Goal: Check status: Check status

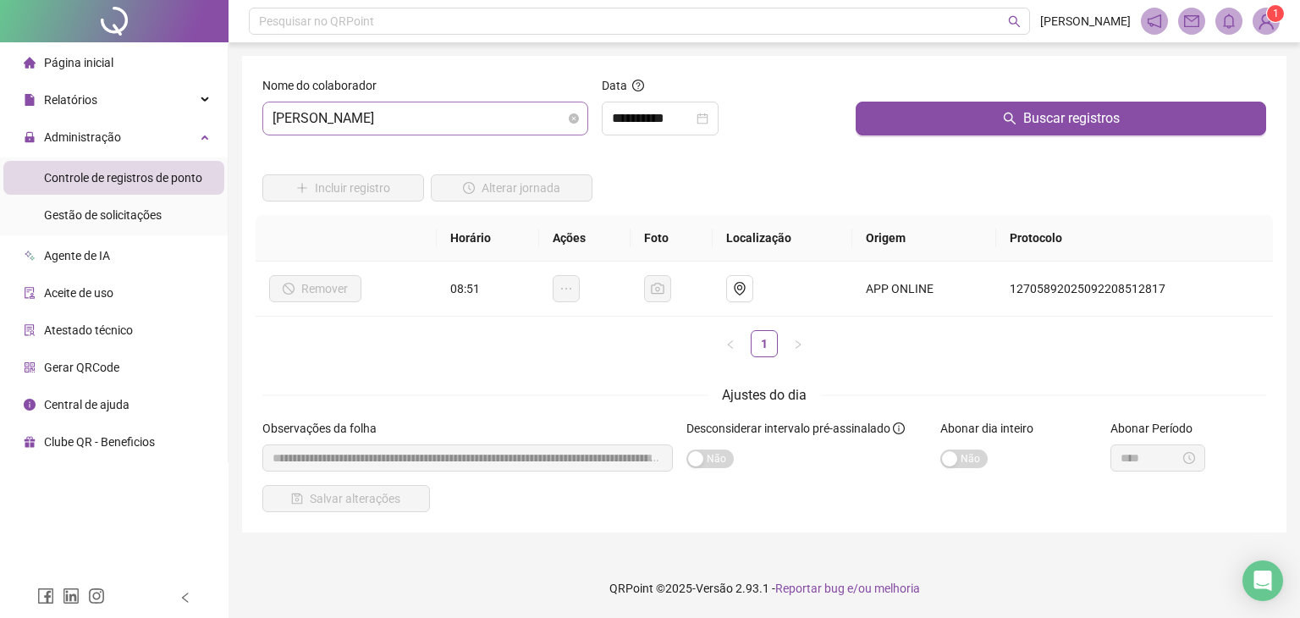
click at [495, 119] on span "[PERSON_NAME]" at bounding box center [426, 118] width 306 height 32
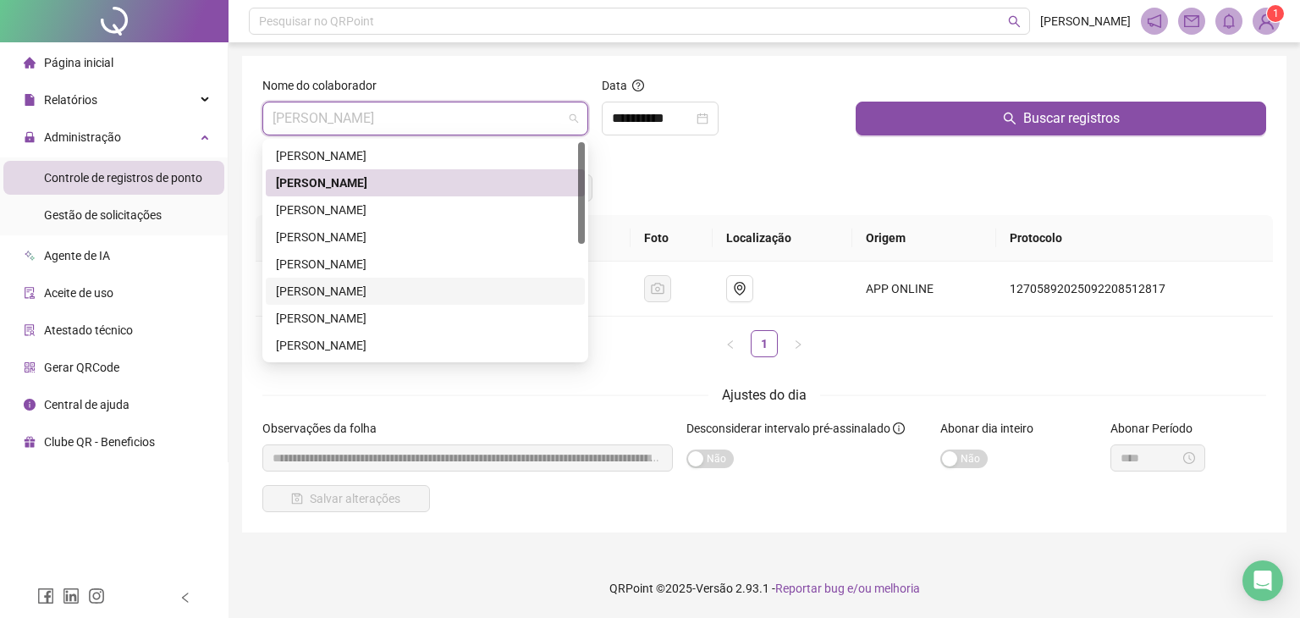
click at [378, 295] on div "[PERSON_NAME]" at bounding box center [425, 291] width 299 height 19
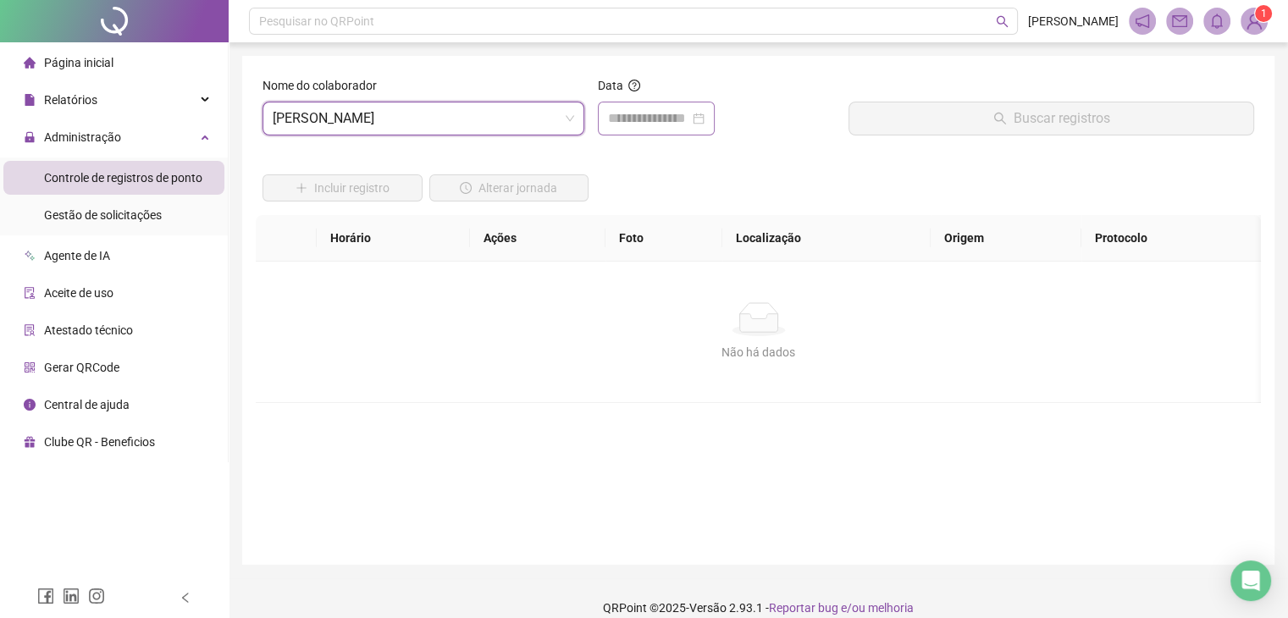
click at [659, 130] on div at bounding box center [656, 119] width 117 height 34
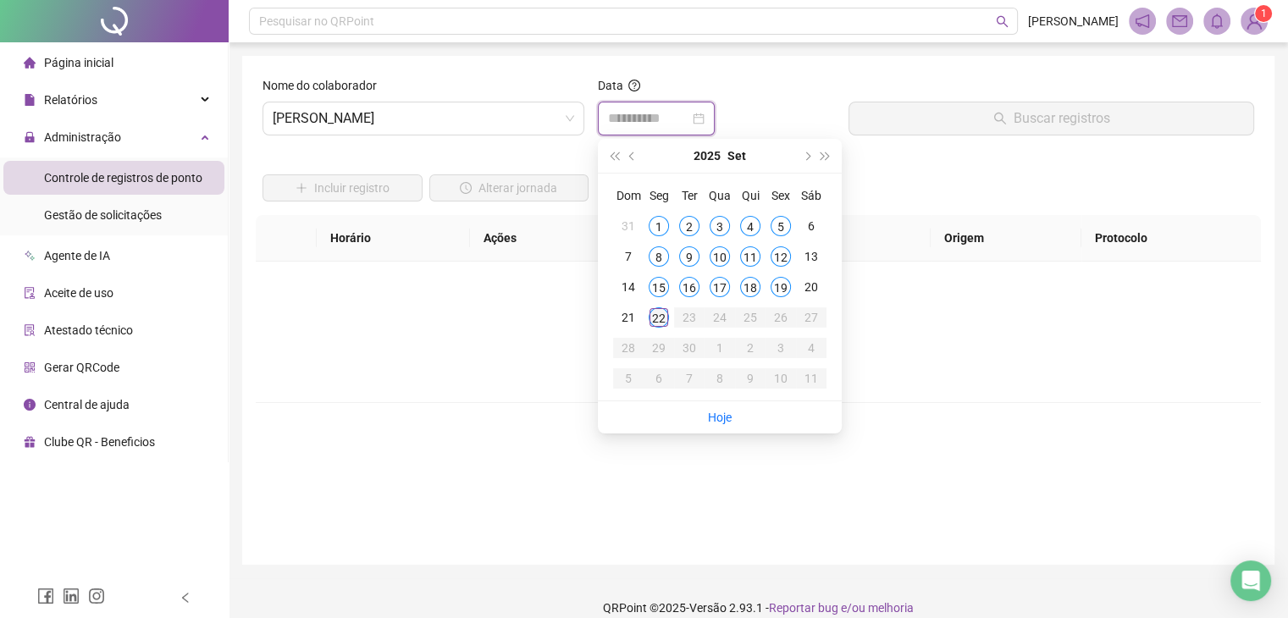
type input "**********"
click at [657, 316] on div "22" at bounding box center [658, 317] width 20 height 20
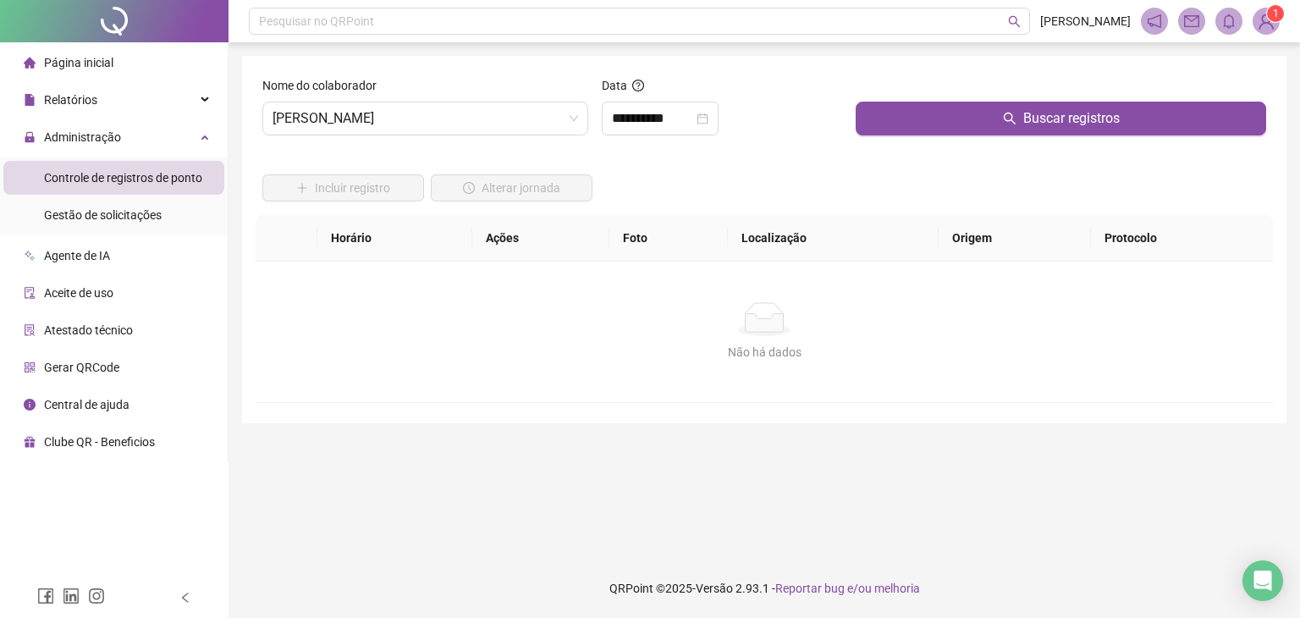
click at [913, 135] on div "Buscar registros" at bounding box center [1061, 112] width 424 height 73
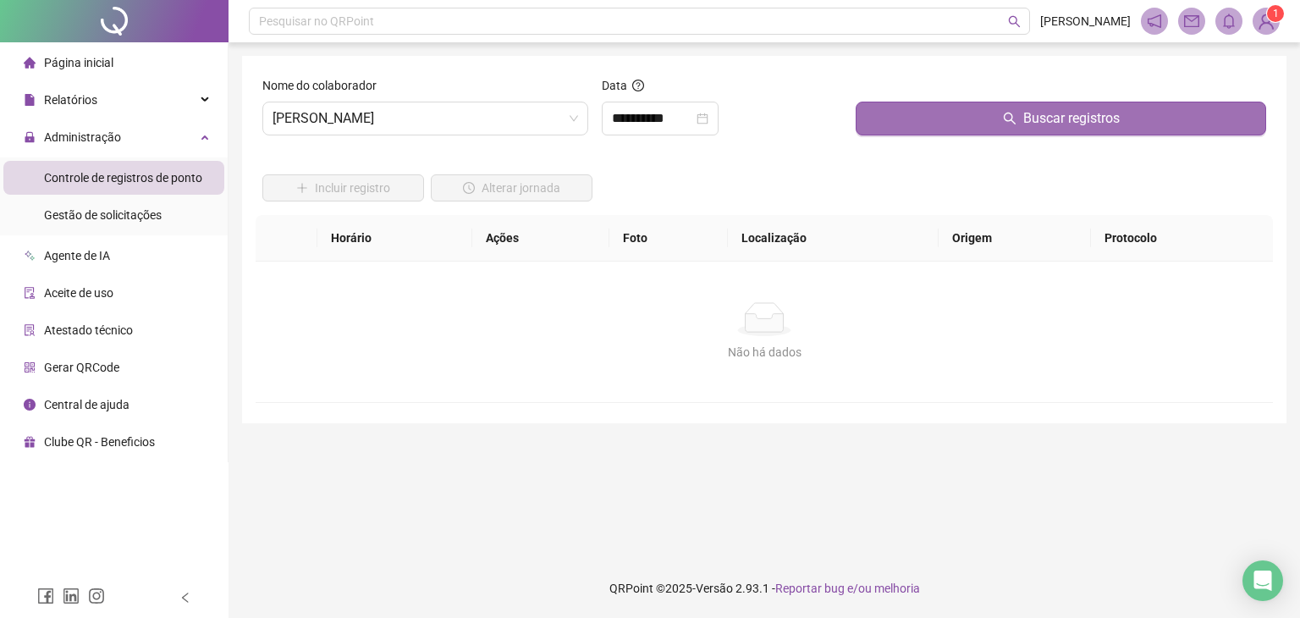
click at [910, 126] on button "Buscar registros" at bounding box center [1061, 119] width 411 height 34
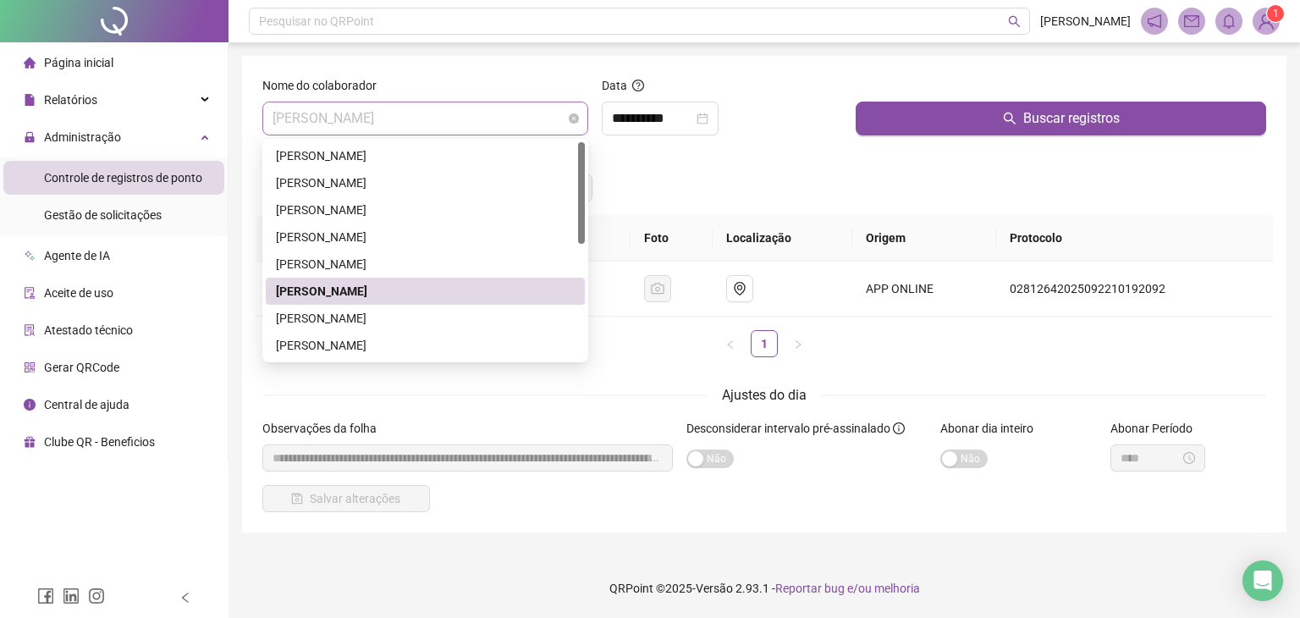
click at [509, 113] on span "[PERSON_NAME]" at bounding box center [426, 118] width 306 height 32
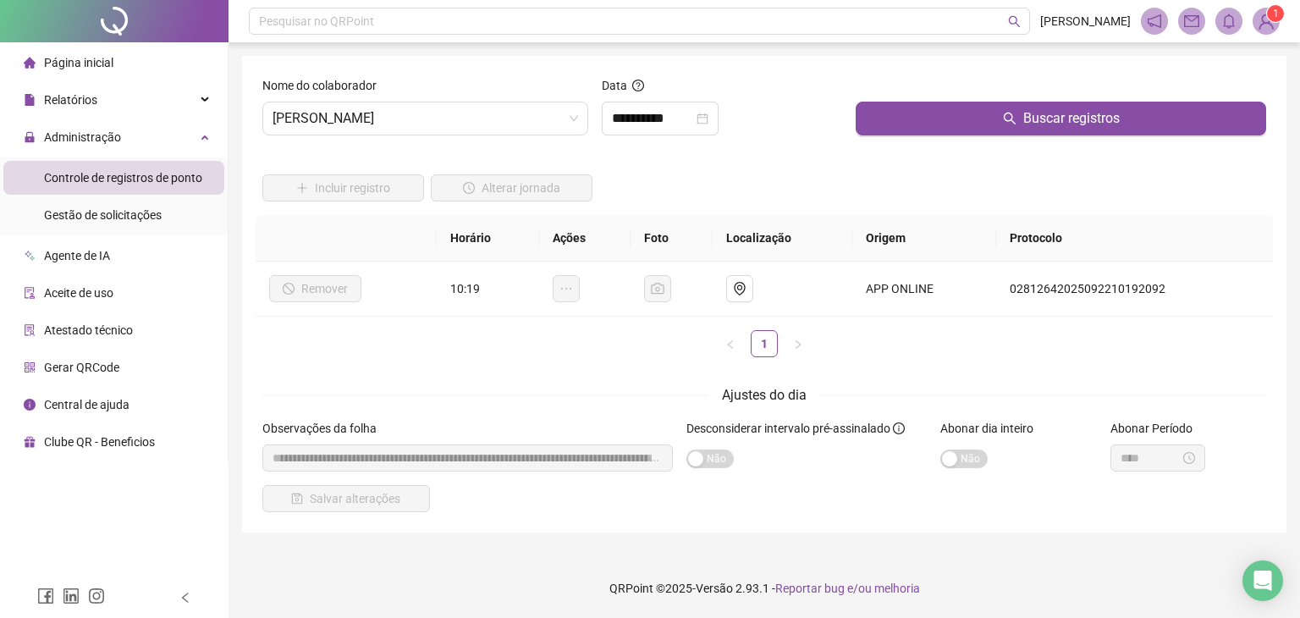
click at [488, 69] on div "**********" at bounding box center [764, 294] width 1045 height 477
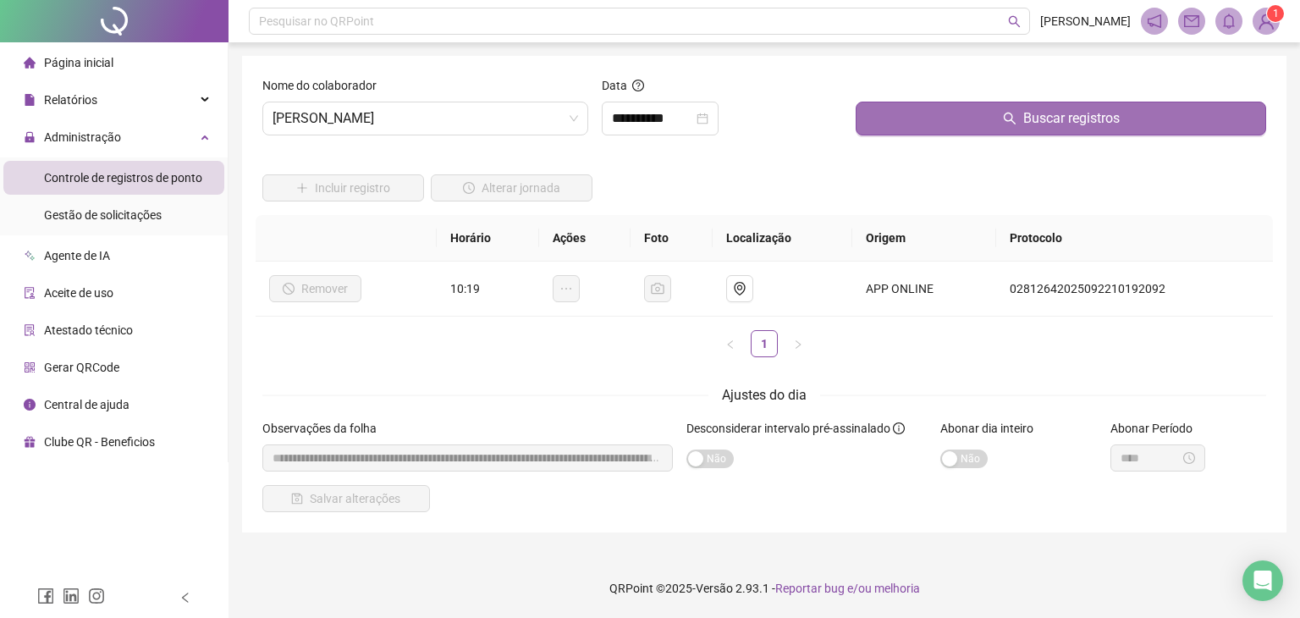
click at [925, 119] on button "Buscar registros" at bounding box center [1061, 119] width 411 height 34
click at [990, 113] on button "Buscar registros" at bounding box center [1061, 119] width 411 height 34
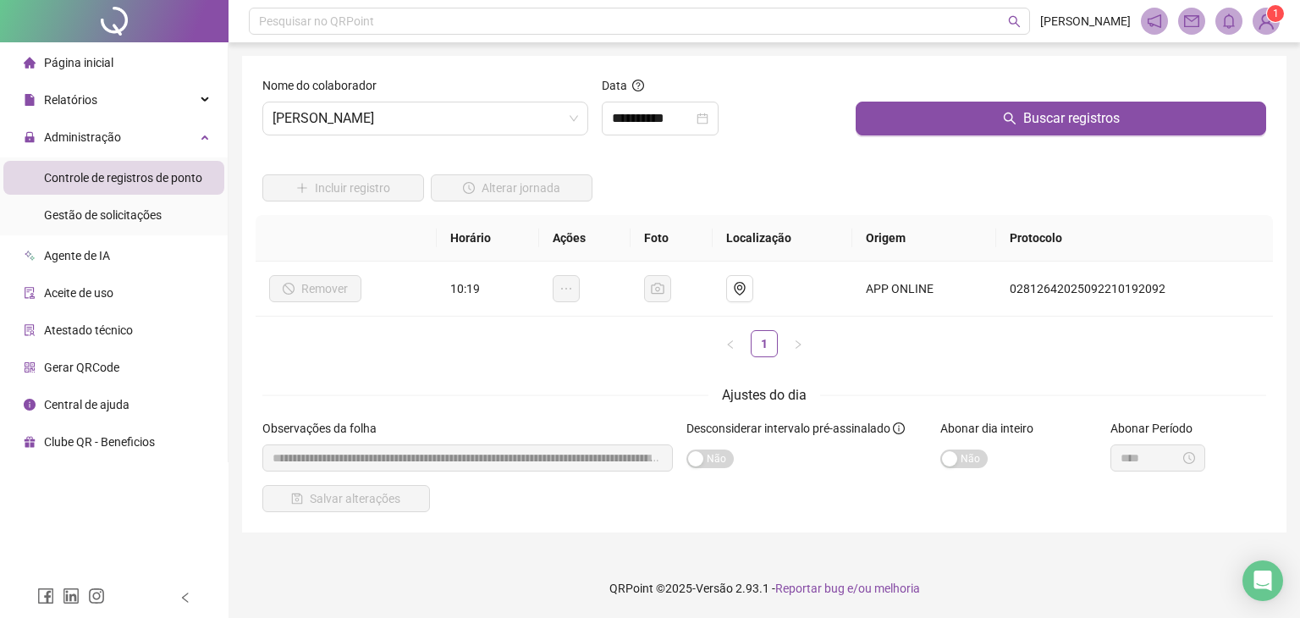
click at [691, 202] on div "Incluir registro Alterar jornada" at bounding box center [764, 182] width 1011 height 66
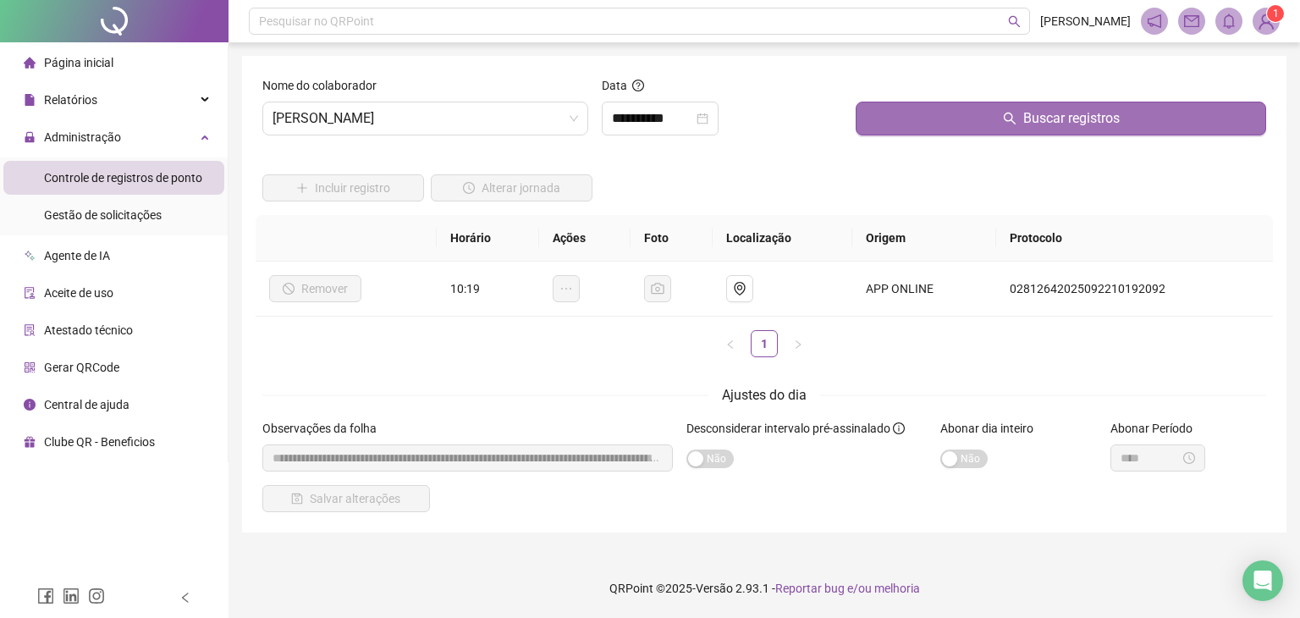
click at [965, 124] on button "Buscar registros" at bounding box center [1061, 119] width 411 height 34
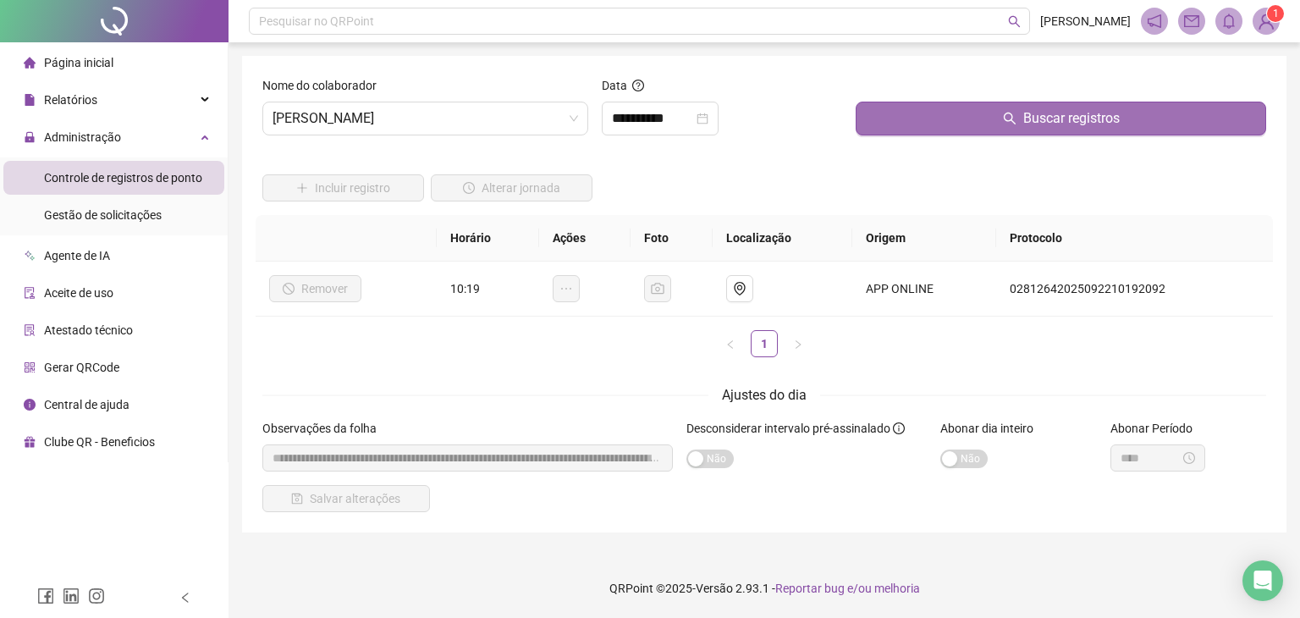
click at [965, 124] on button "Buscar registros" at bounding box center [1061, 119] width 411 height 34
click at [958, 124] on button "Buscar registros" at bounding box center [1061, 119] width 411 height 34
click at [919, 106] on button "Buscar registros" at bounding box center [1061, 119] width 411 height 34
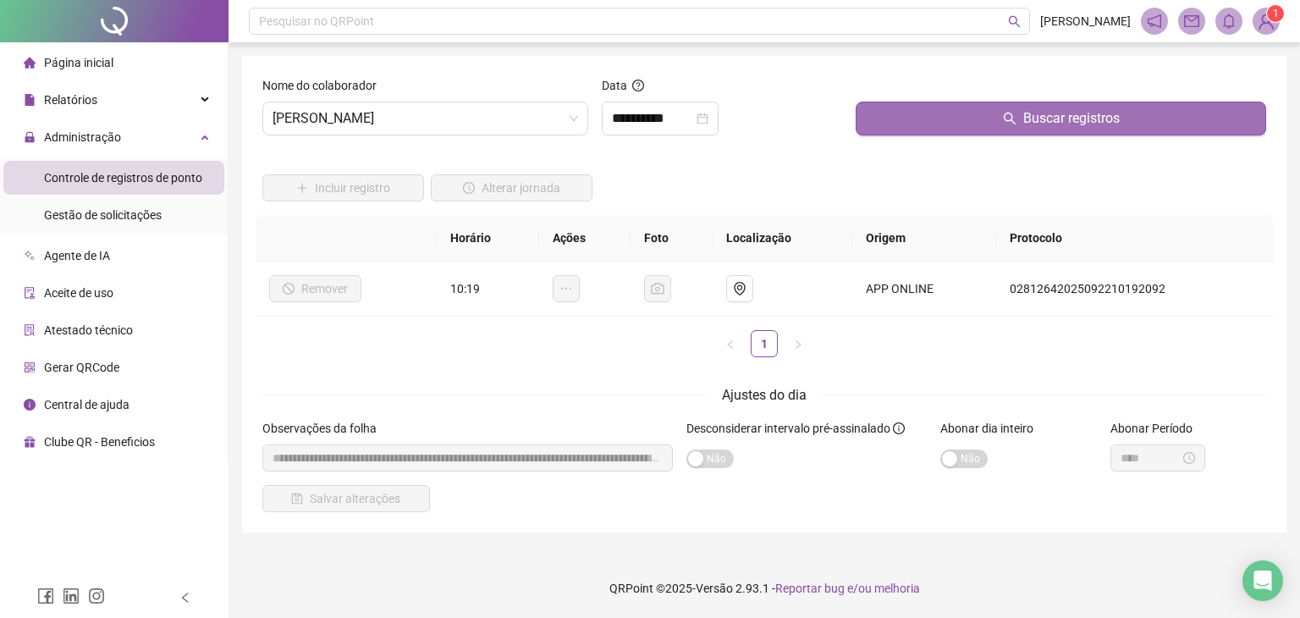
click at [912, 111] on button "Buscar registros" at bounding box center [1061, 119] width 411 height 34
click at [944, 127] on button "Buscar registros" at bounding box center [1061, 119] width 411 height 34
click at [886, 124] on button "Buscar registros" at bounding box center [1061, 119] width 411 height 34
click at [957, 113] on button "Buscar registros" at bounding box center [1061, 119] width 411 height 34
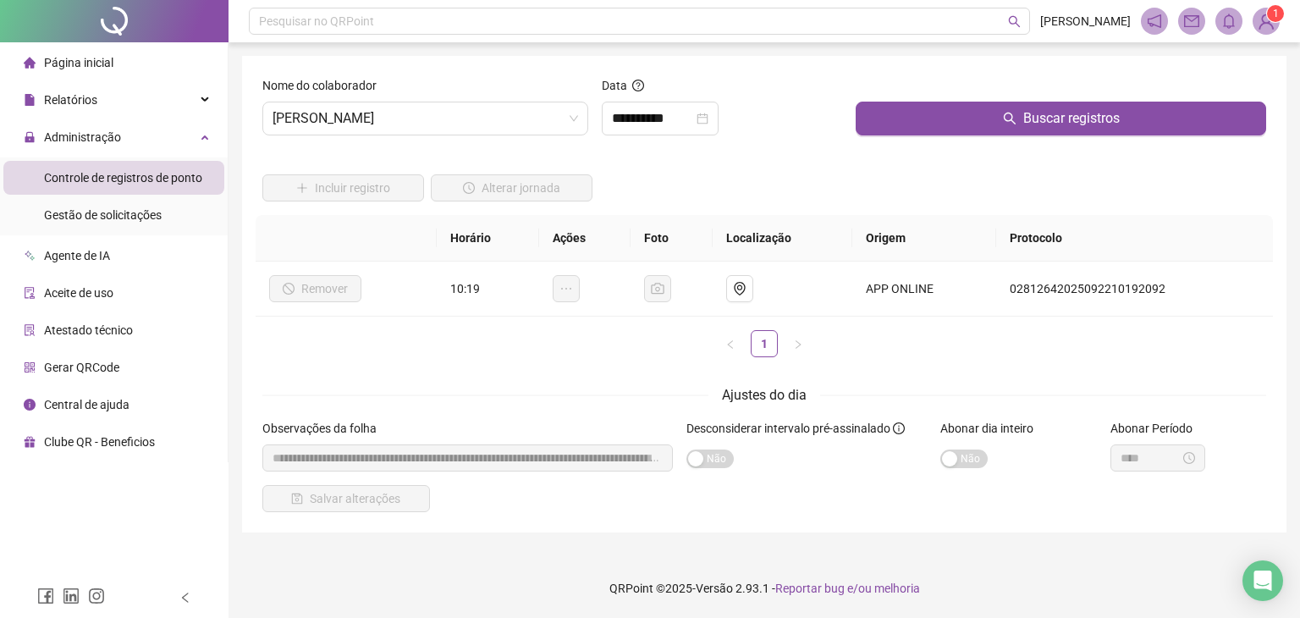
click at [74, 186] on div "Controle de registros de ponto" at bounding box center [123, 178] width 158 height 34
click at [88, 184] on span "Controle de registros de ponto" at bounding box center [123, 178] width 158 height 14
click at [91, 220] on span "Gestão de solicitações" at bounding box center [103, 215] width 118 height 14
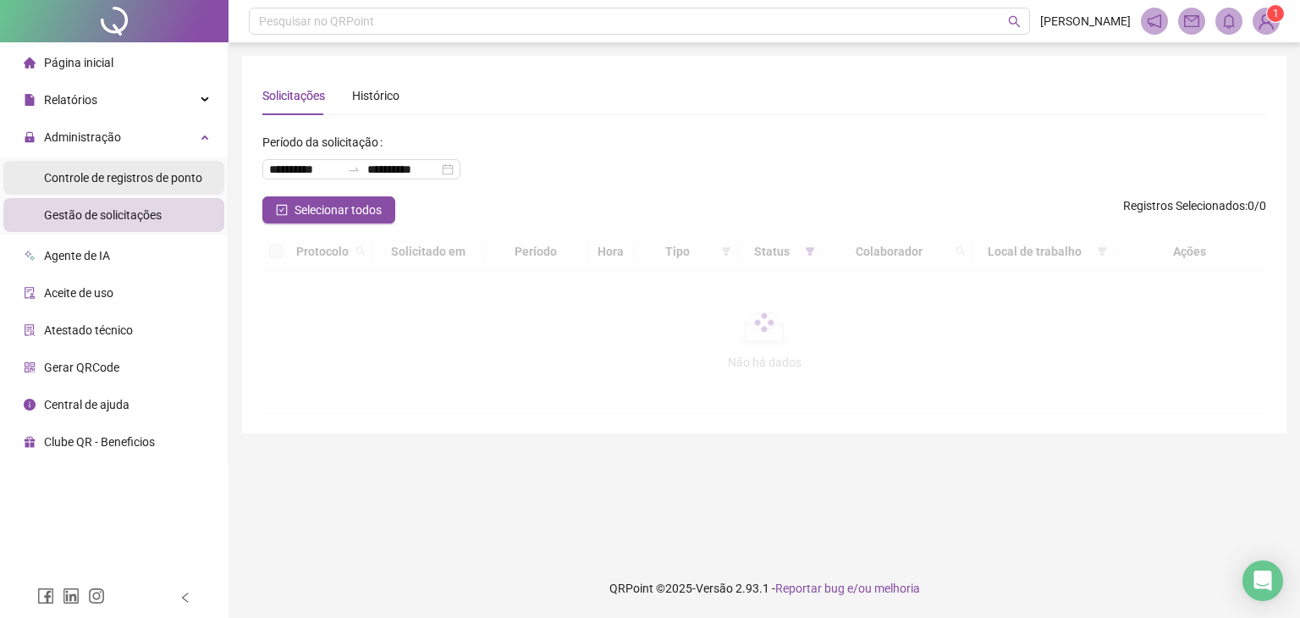
click at [105, 185] on span "Controle de registros de ponto" at bounding box center [123, 178] width 158 height 14
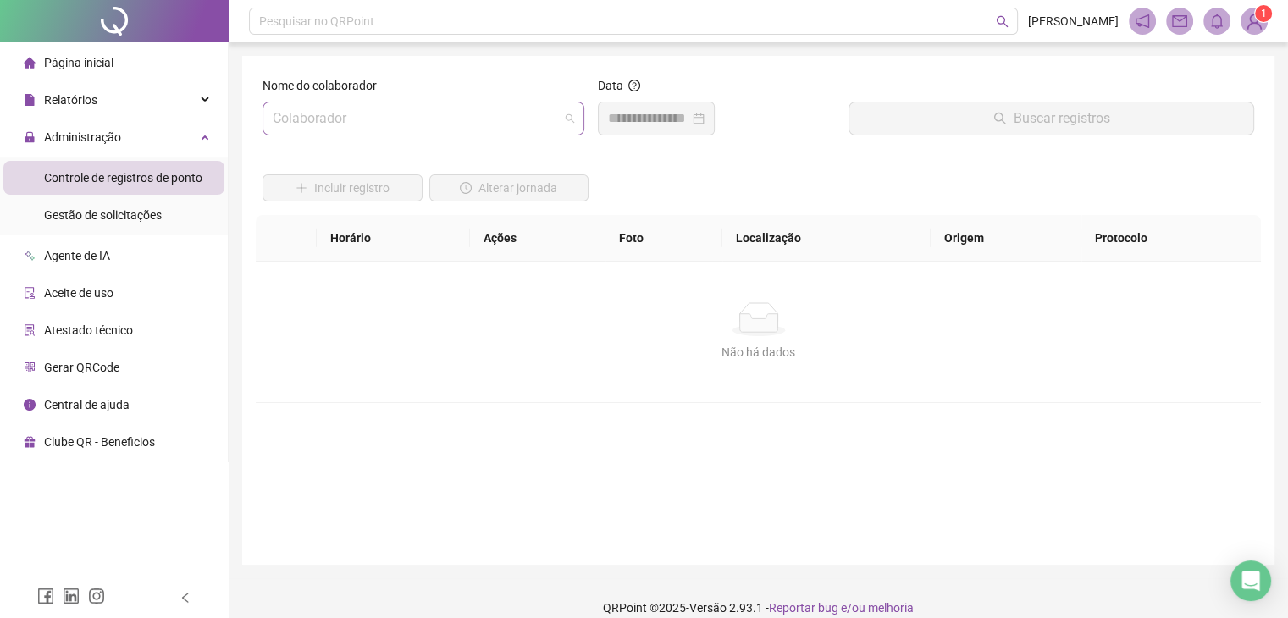
click at [363, 126] on input "search" at bounding box center [416, 118] width 286 height 32
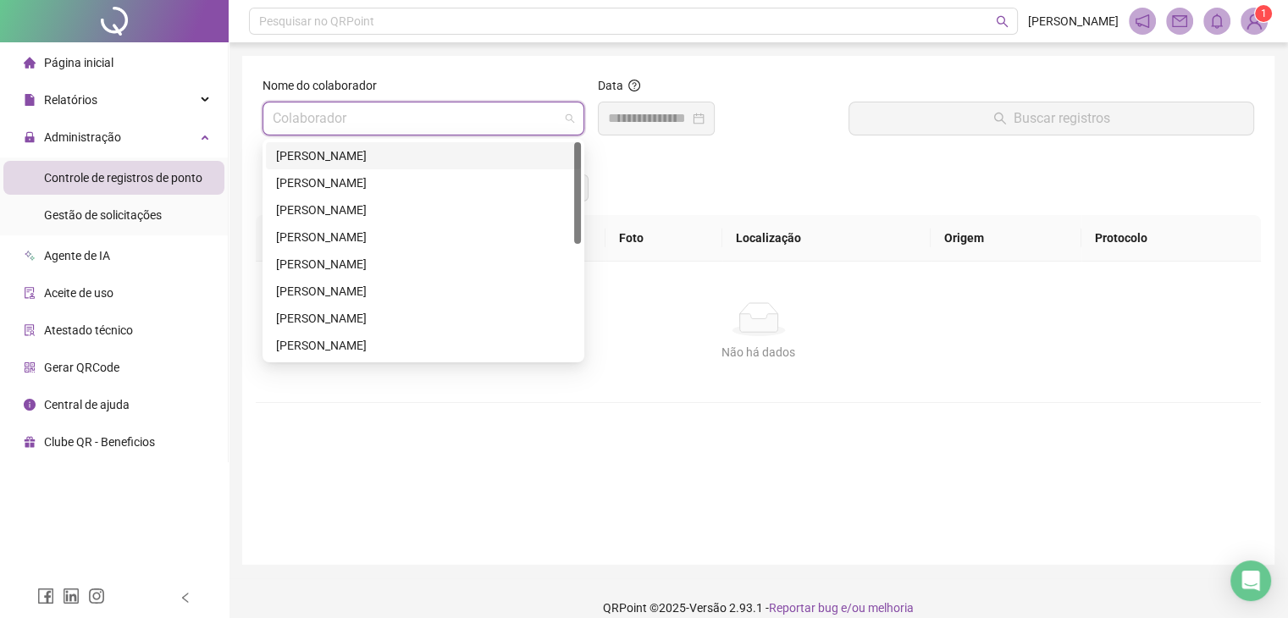
click at [381, 153] on div "[PERSON_NAME]" at bounding box center [423, 155] width 295 height 19
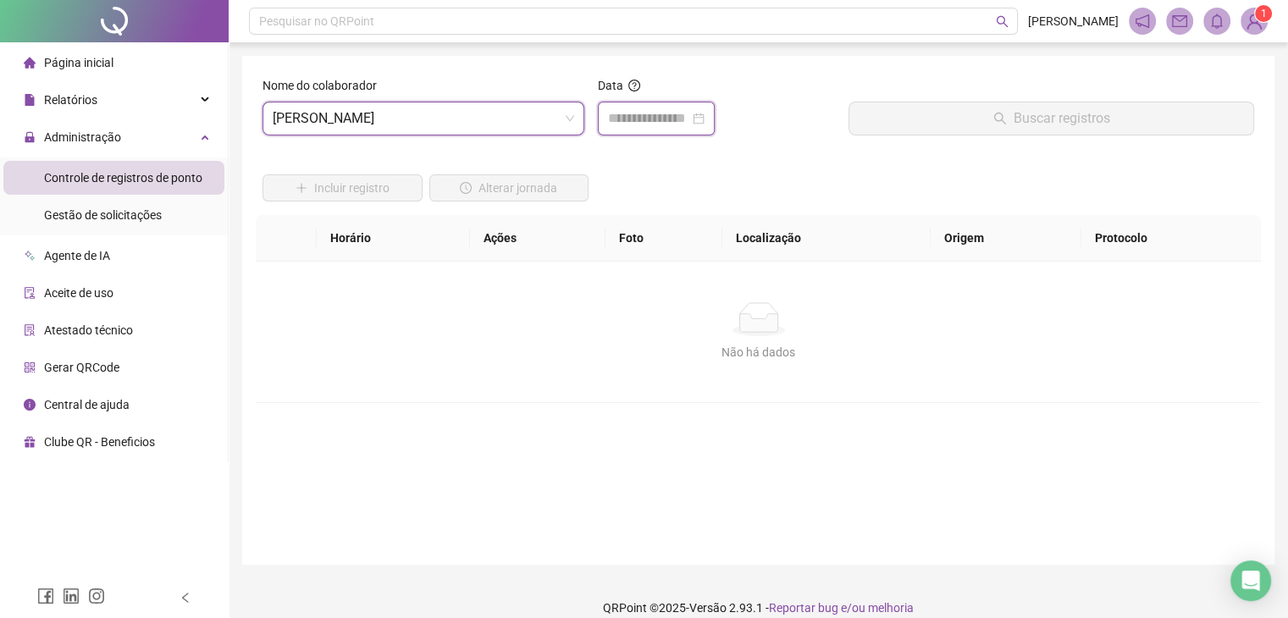
click at [687, 117] on input at bounding box center [648, 118] width 81 height 20
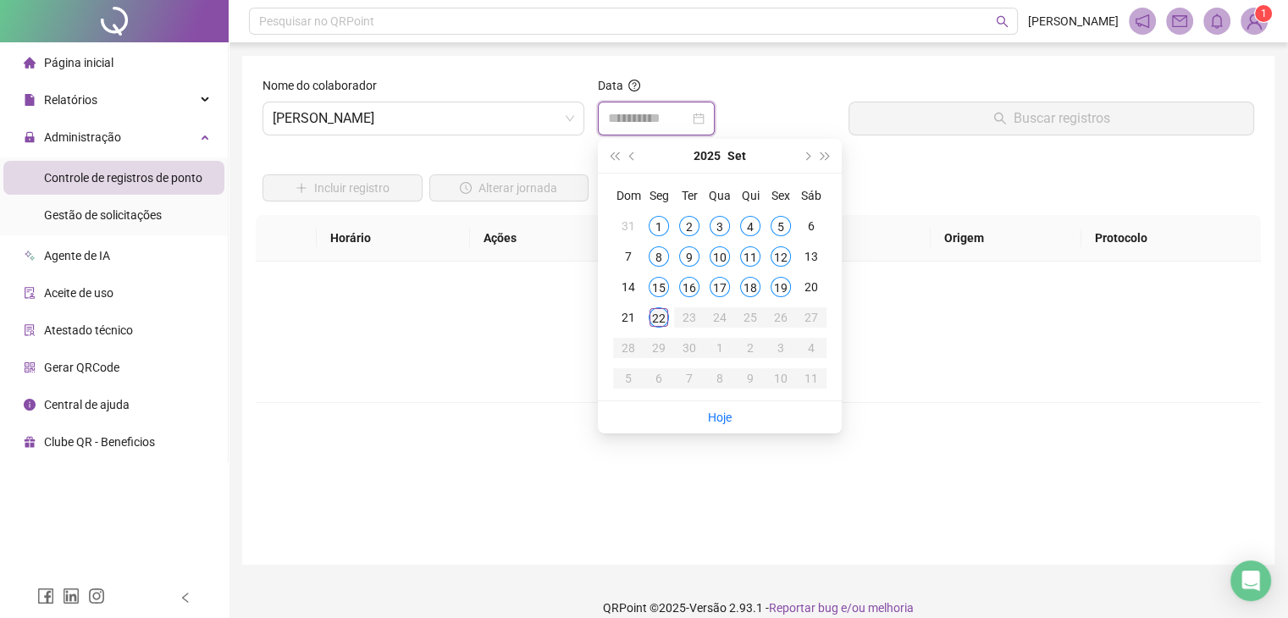
type input "**********"
click at [662, 323] on div "22" at bounding box center [658, 317] width 20 height 20
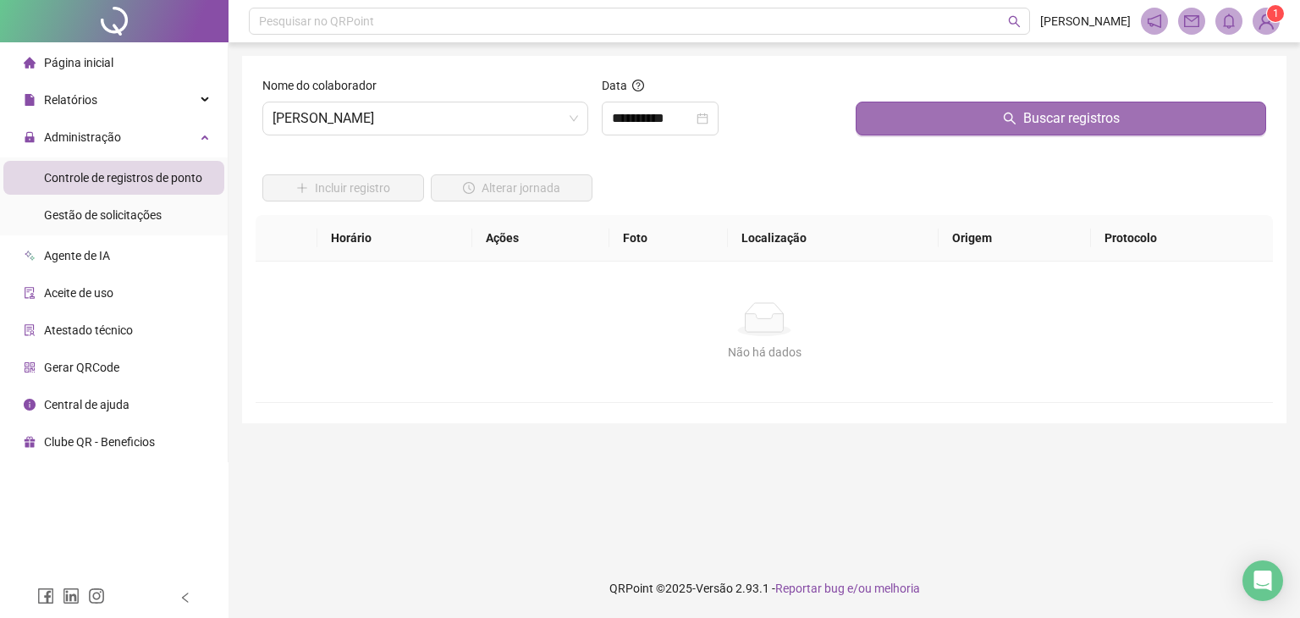
click at [971, 122] on button "Buscar registros" at bounding box center [1061, 119] width 411 height 34
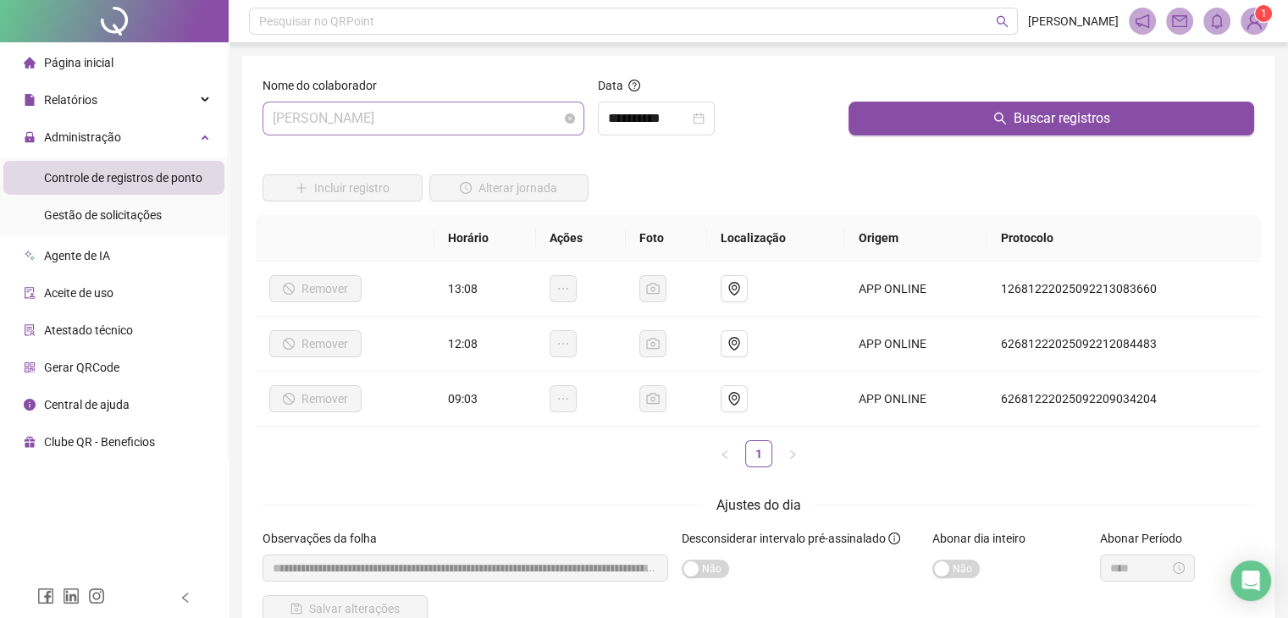
click at [523, 120] on span "[PERSON_NAME]" at bounding box center [423, 118] width 301 height 32
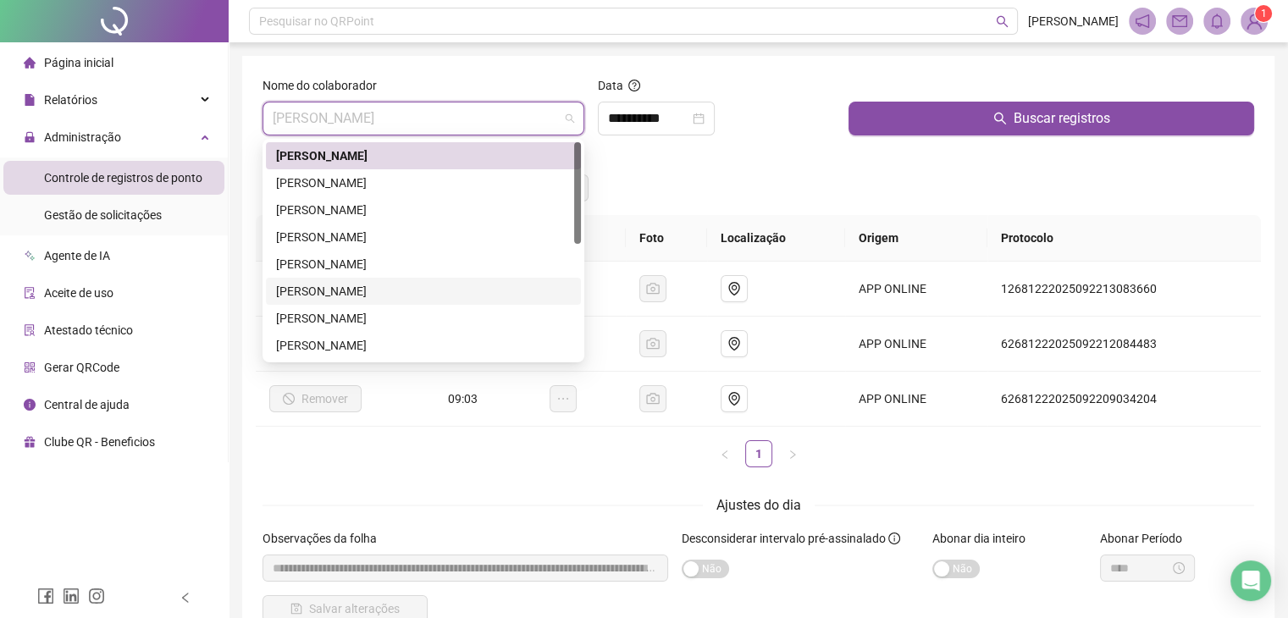
click at [432, 292] on div "[PERSON_NAME]" at bounding box center [423, 291] width 295 height 19
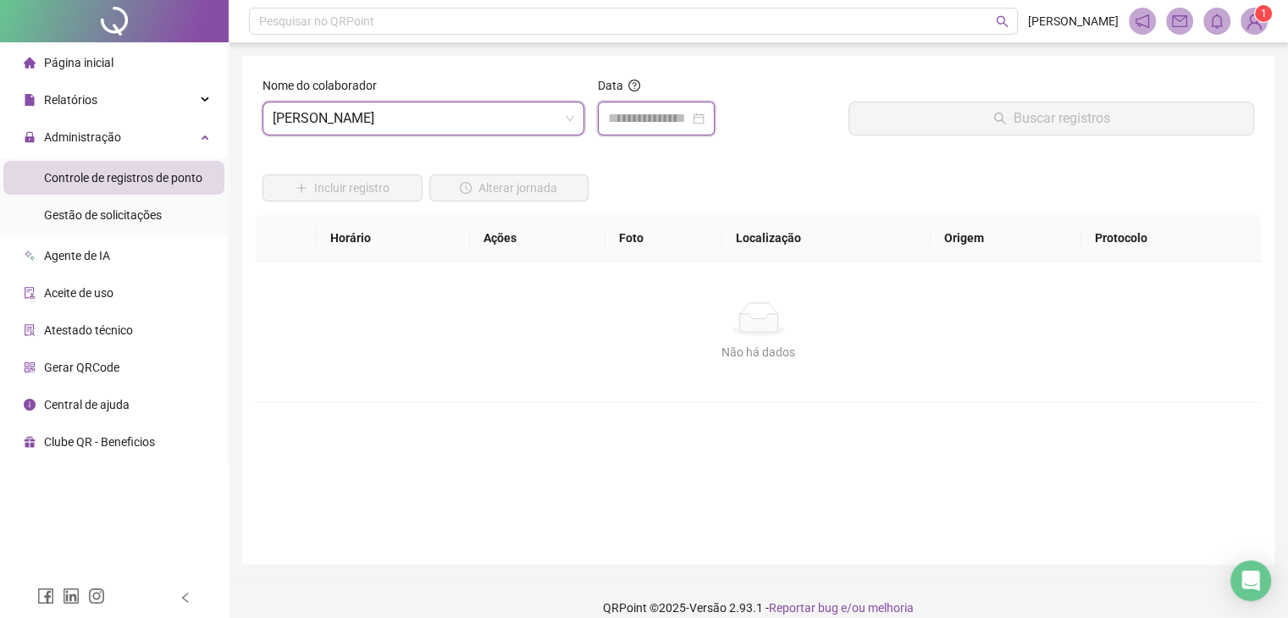
click at [668, 108] on input at bounding box center [648, 118] width 81 height 20
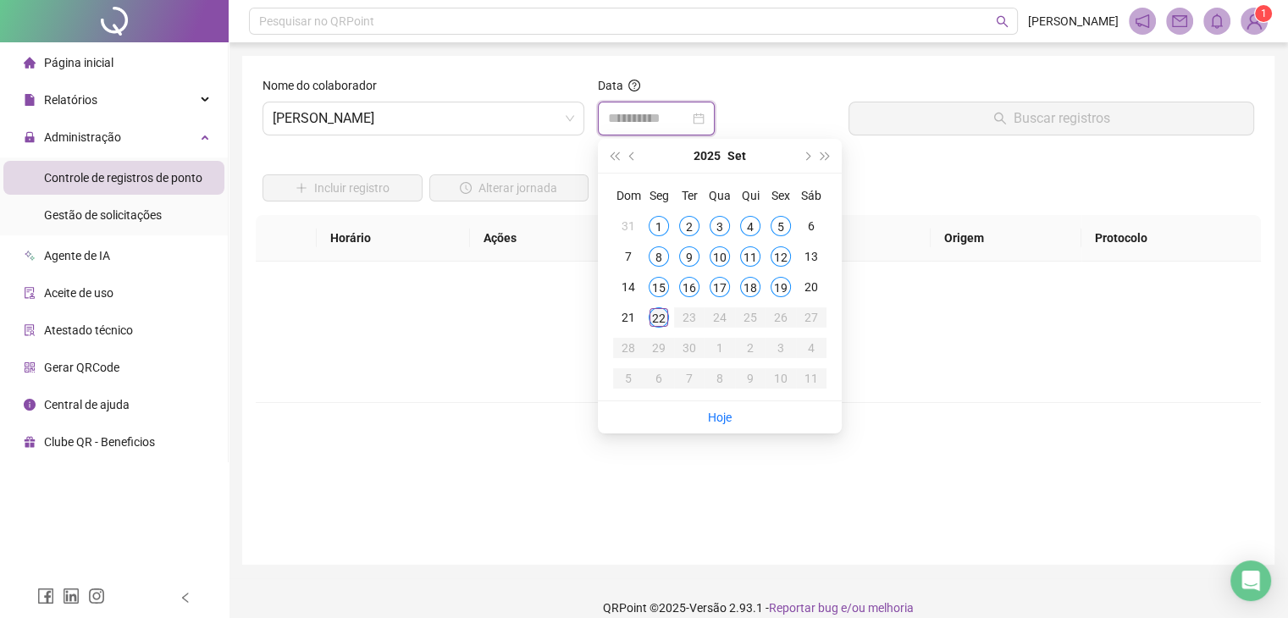
type input "**********"
click at [659, 320] on div "22" at bounding box center [658, 317] width 20 height 20
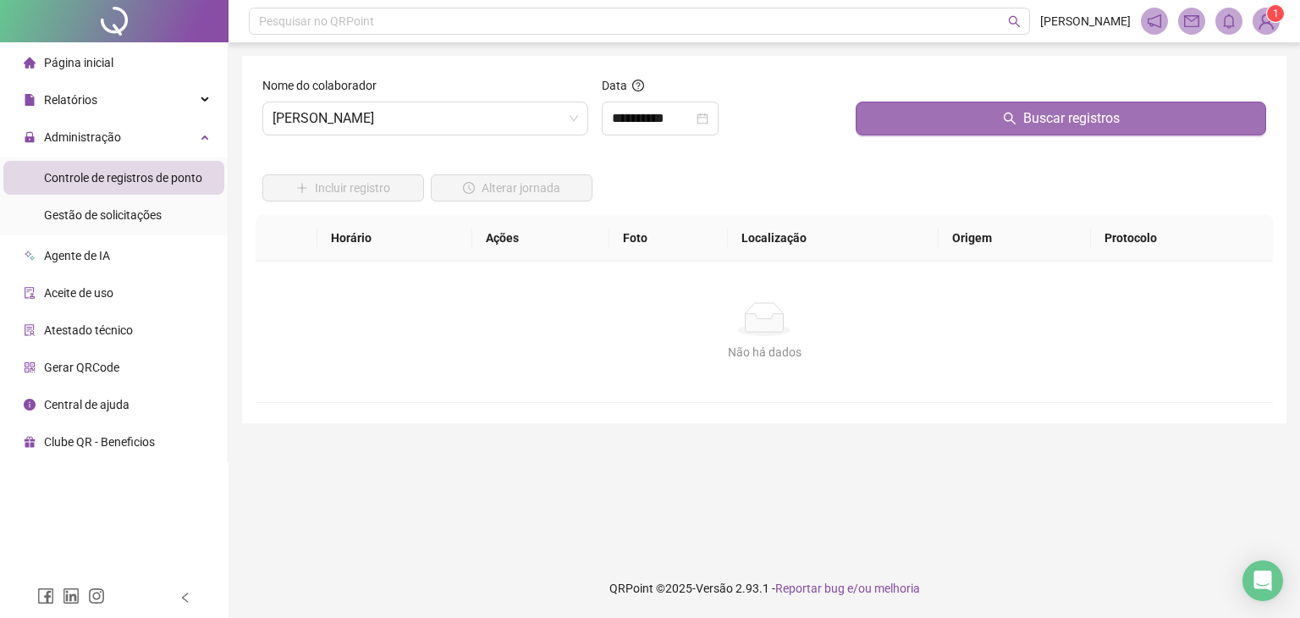
click at [909, 123] on button "Buscar registros" at bounding box center [1061, 119] width 411 height 34
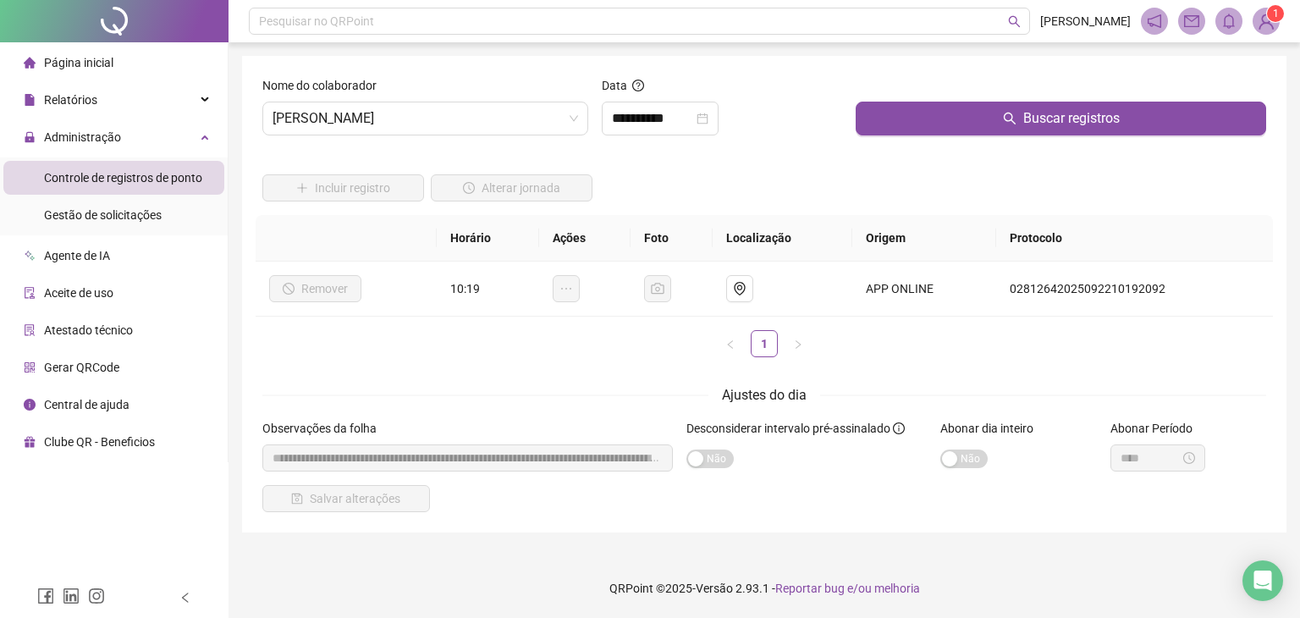
click at [967, 99] on div at bounding box center [1061, 88] width 411 height 25
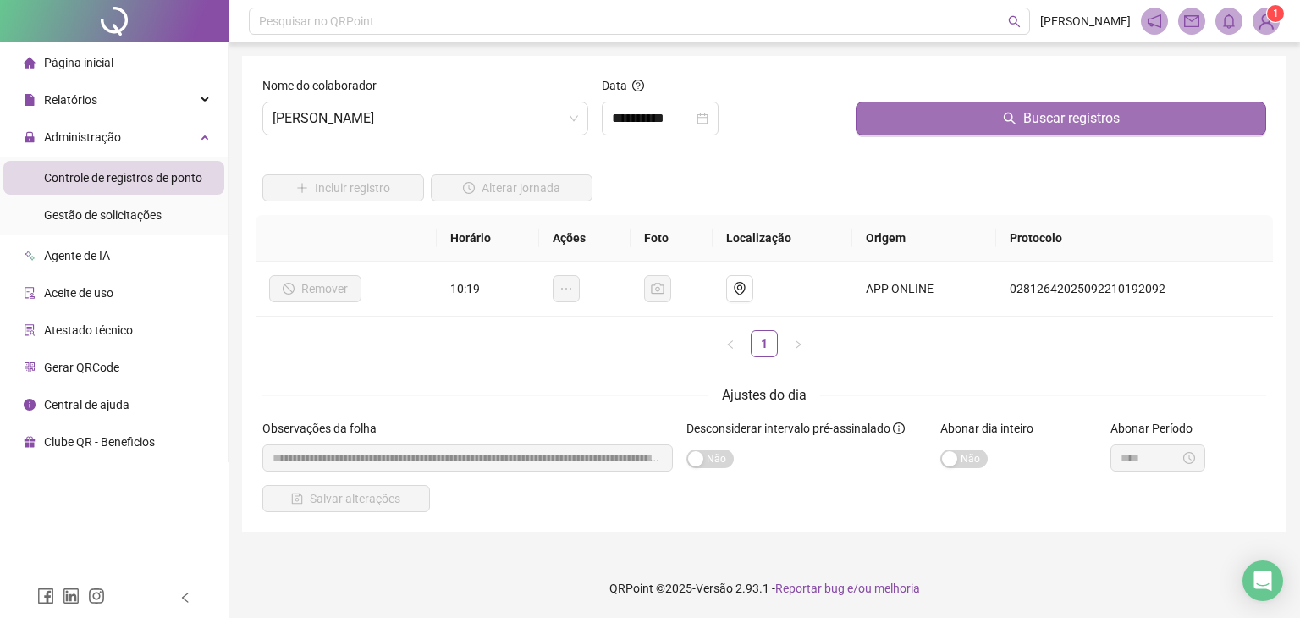
click at [954, 119] on button "Buscar registros" at bounding box center [1061, 119] width 411 height 34
click at [1056, 130] on button "Buscar registros" at bounding box center [1061, 119] width 411 height 34
click at [1021, 121] on button "Buscar registros" at bounding box center [1061, 119] width 411 height 34
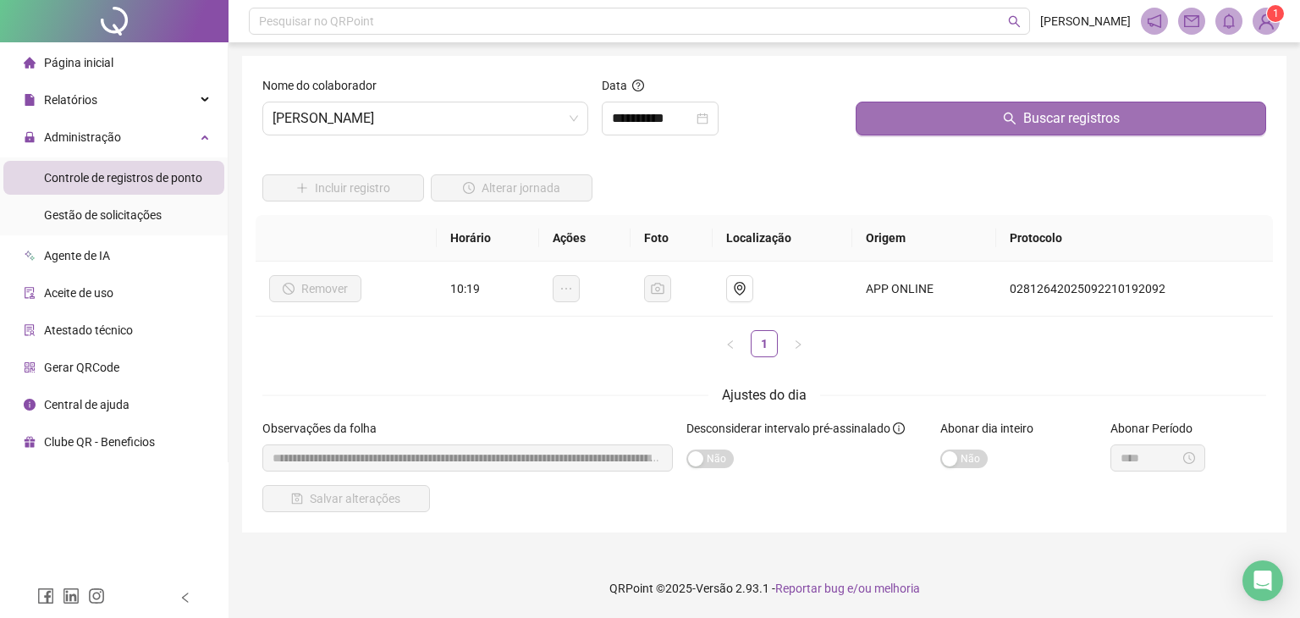
click at [1012, 106] on button "Buscar registros" at bounding box center [1061, 119] width 411 height 34
click at [999, 113] on button "Buscar registros" at bounding box center [1061, 119] width 411 height 34
